Goal: Transaction & Acquisition: Purchase product/service

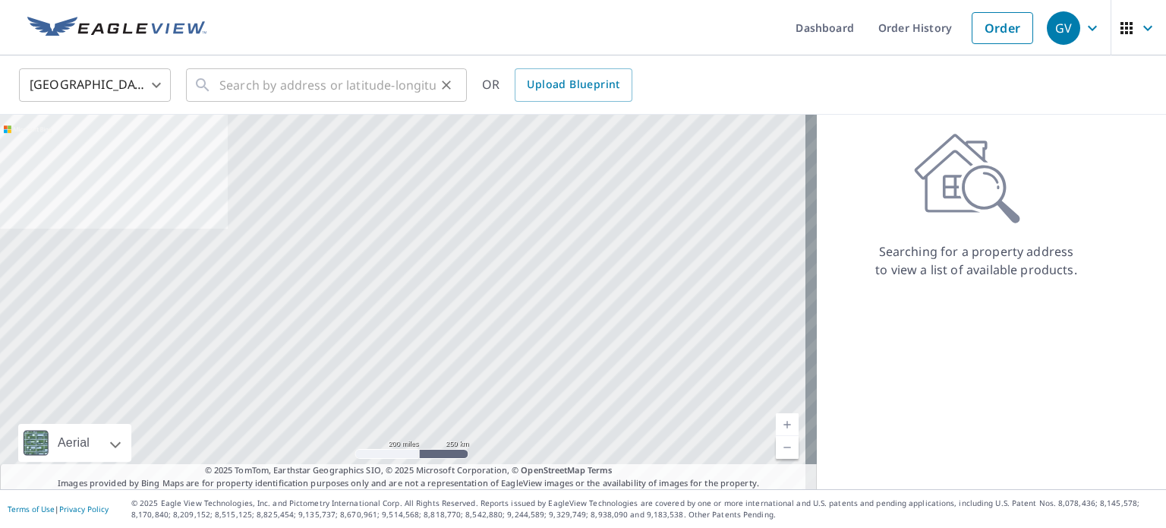
click at [453, 92] on icon "Clear" at bounding box center [446, 84] width 15 height 15
click at [867, 30] on link "Order History" at bounding box center [873, 27] width 98 height 55
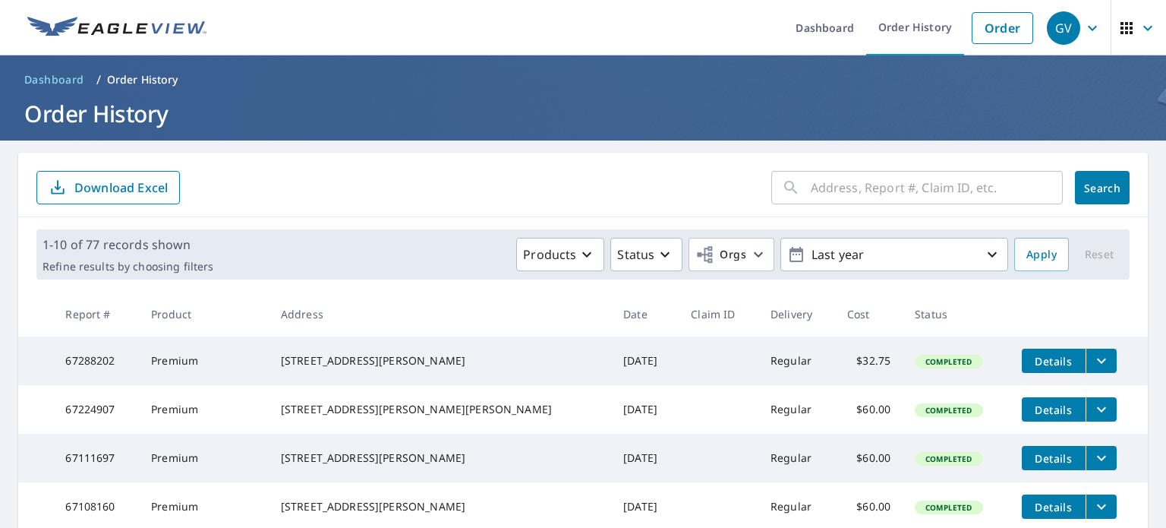
click at [841, 183] on input "text" at bounding box center [937, 187] width 252 height 43
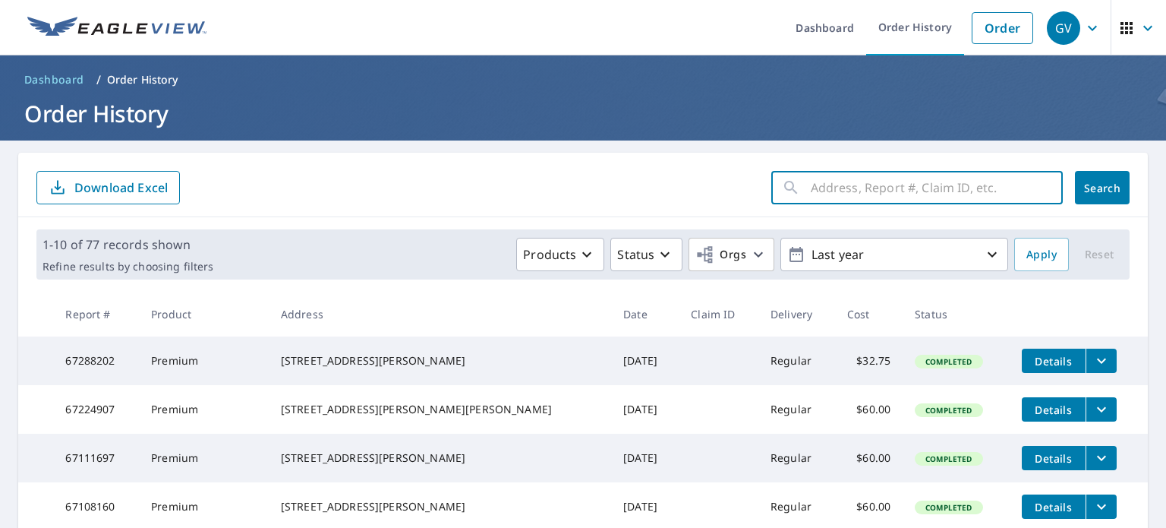
paste input "[STREET_ADDRESS]"
type input "[STREET_ADDRESS]"
click at [1075, 188] on button "Search" at bounding box center [1102, 187] width 55 height 33
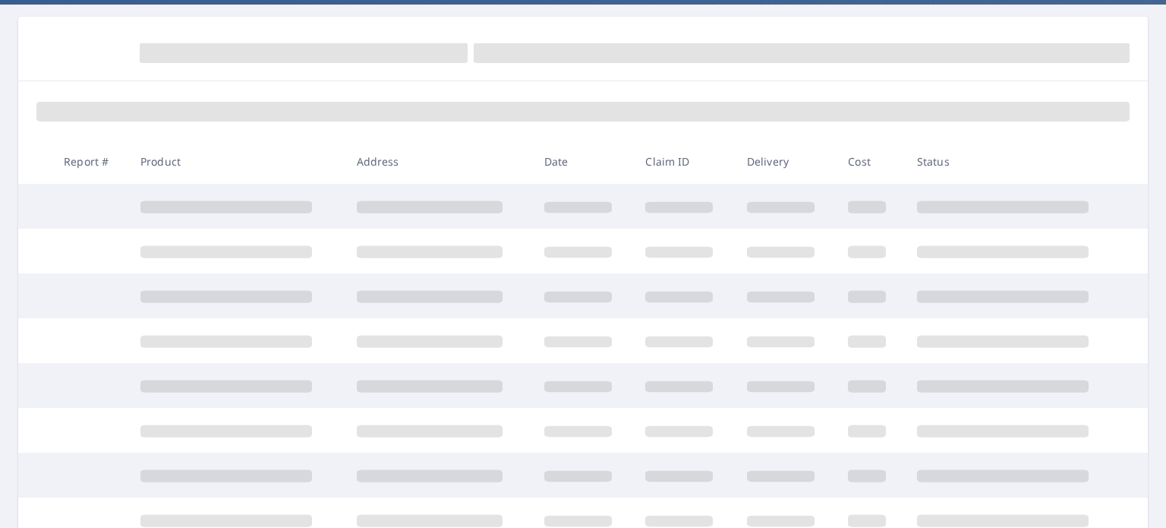
scroll to position [152, 0]
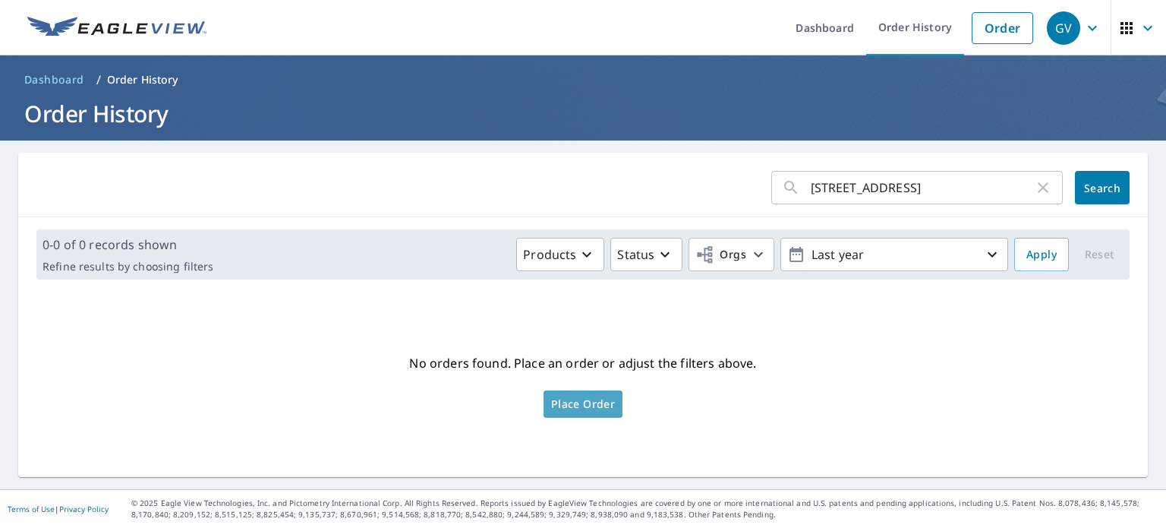
click at [601, 414] on link "Place Order" at bounding box center [583, 403] width 79 height 27
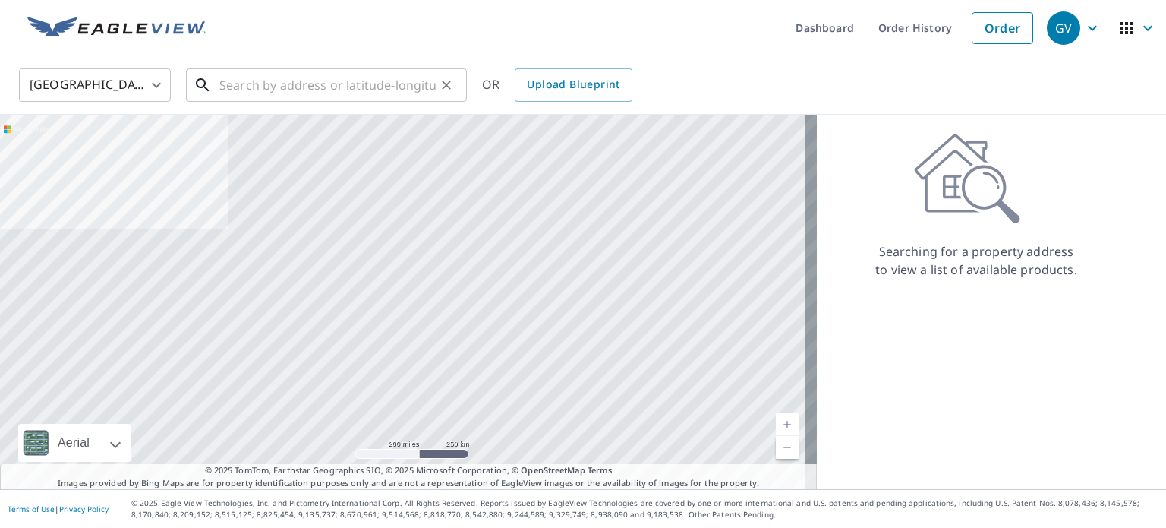
click at [359, 72] on input "text" at bounding box center [327, 85] width 216 height 43
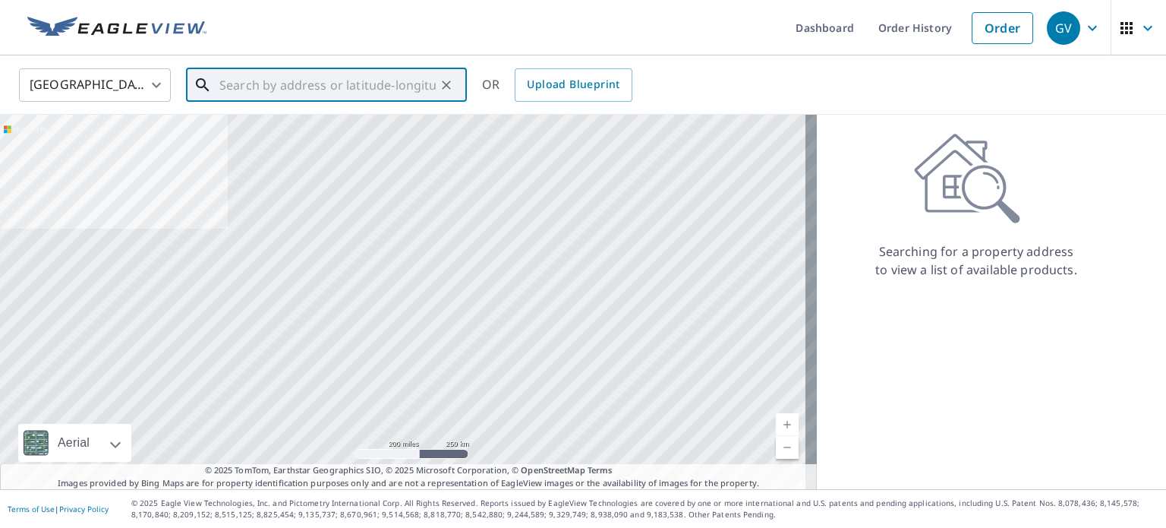
paste input "[STREET_ADDRESS]"
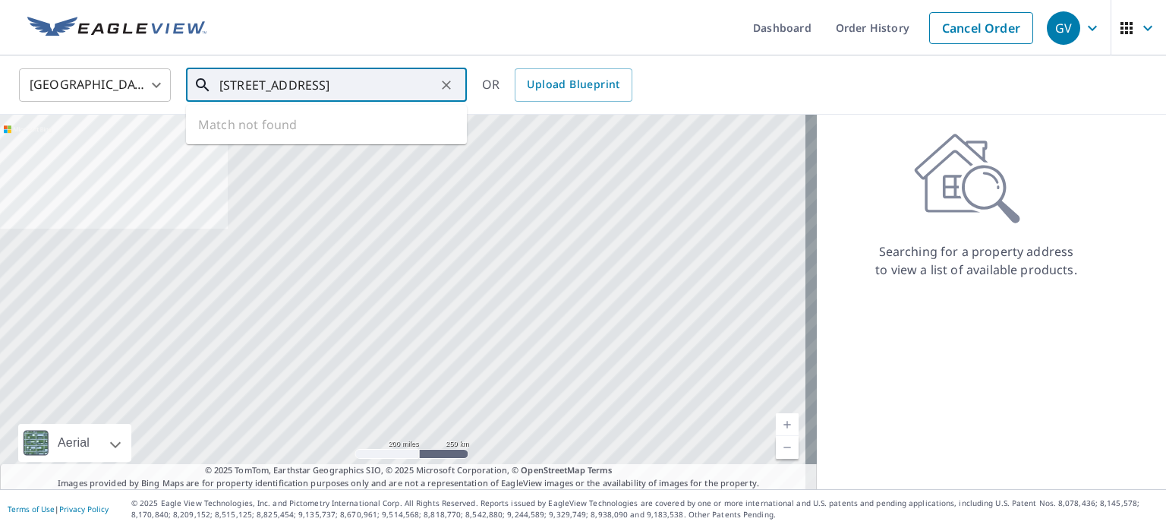
scroll to position [0, 2]
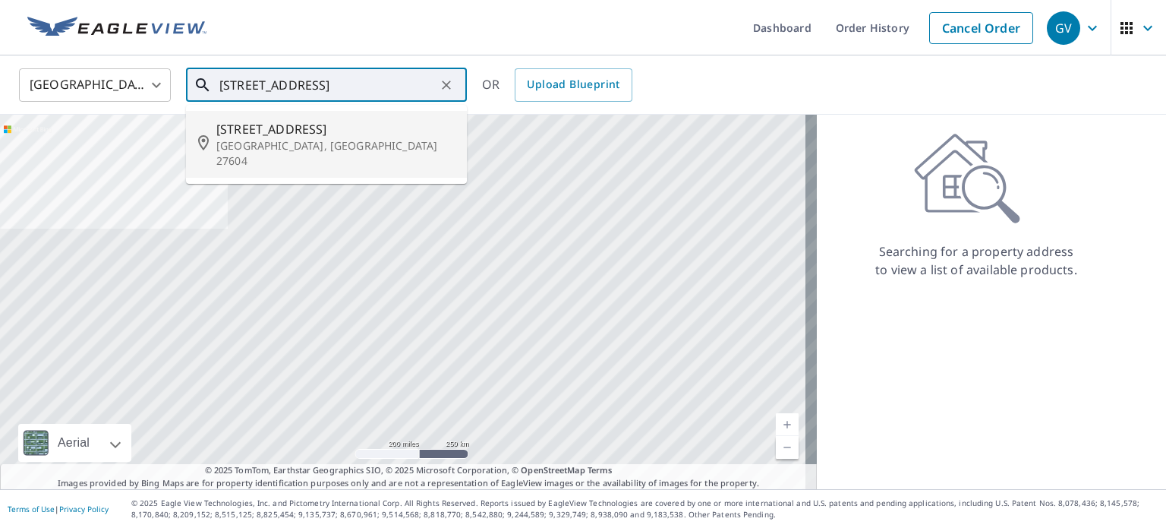
click at [278, 138] on p "[GEOGRAPHIC_DATA], [GEOGRAPHIC_DATA] 27604" at bounding box center [335, 153] width 238 height 30
type input "[STREET_ADDRESS]"
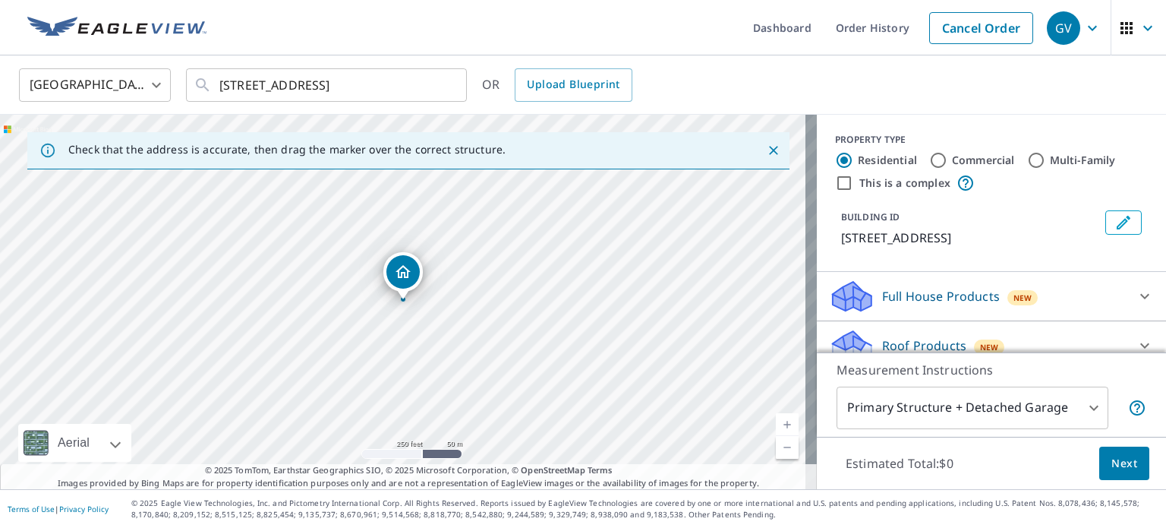
click at [937, 336] on p "Roof Products" at bounding box center [924, 345] width 84 height 18
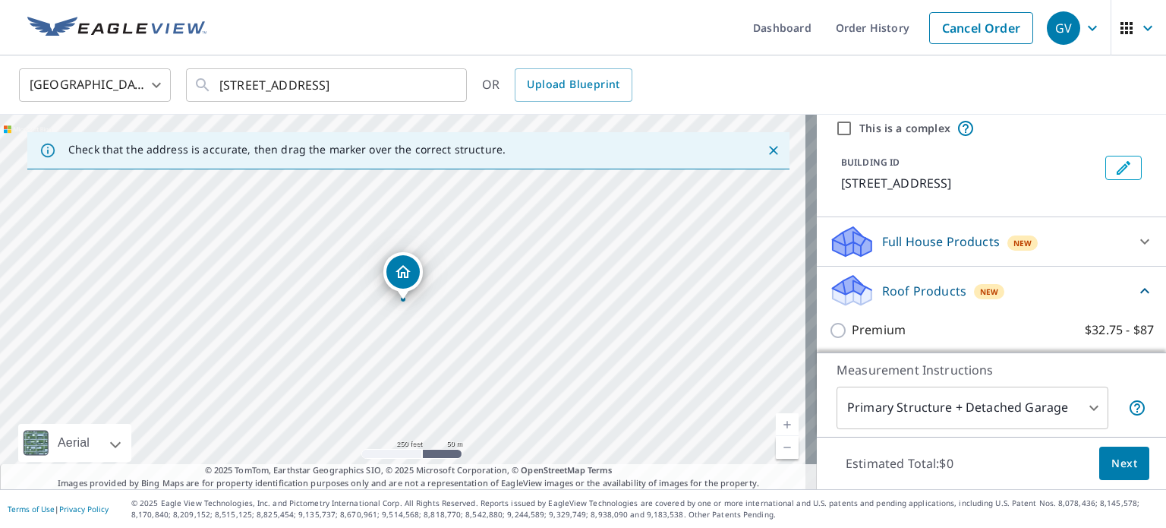
scroll to position [152, 0]
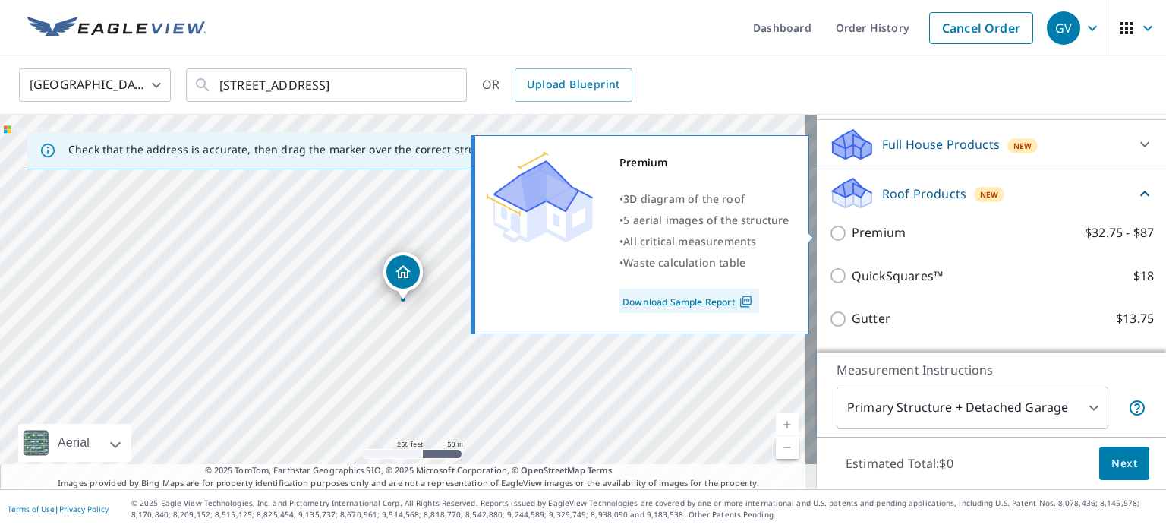
click at [862, 229] on p "Premium" at bounding box center [879, 232] width 54 height 19
click at [852, 229] on input "Premium $32.75 - $87" at bounding box center [840, 233] width 23 height 18
checkbox input "true"
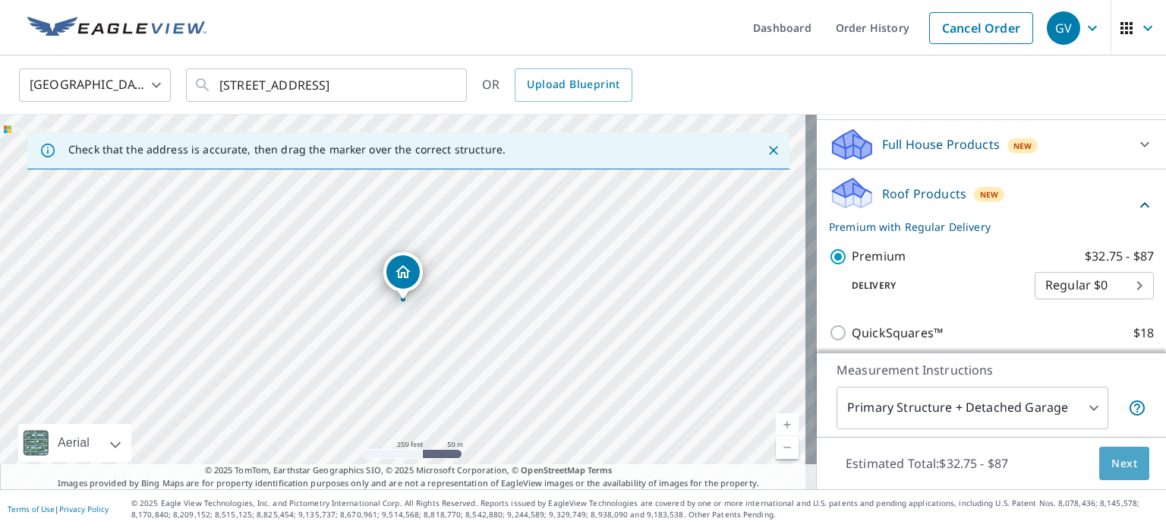
click at [1115, 462] on span "Next" at bounding box center [1125, 463] width 26 height 19
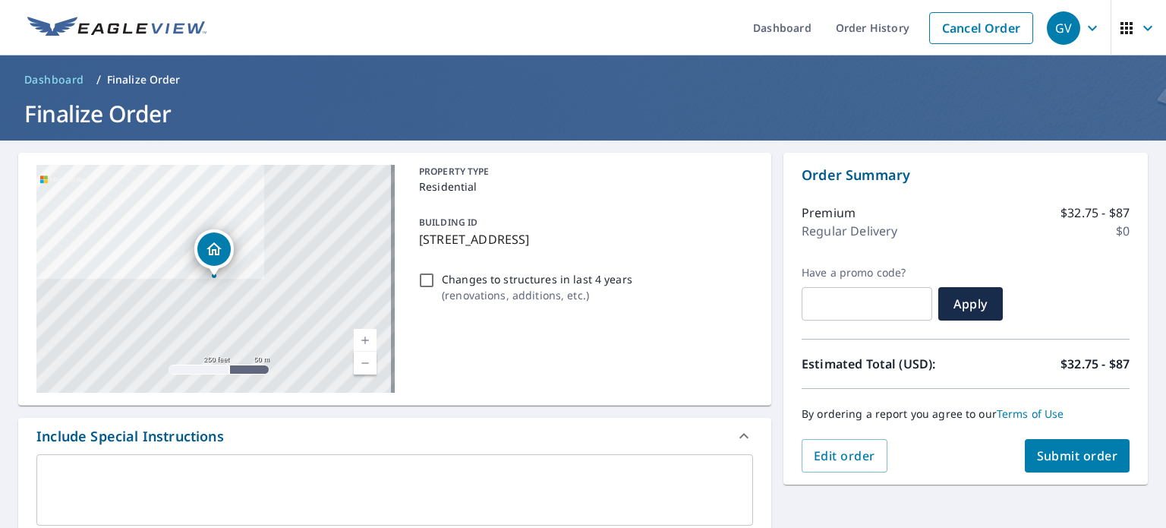
click at [1060, 464] on button "Submit order" at bounding box center [1078, 455] width 106 height 33
